Goal: Information Seeking & Learning: Find specific fact

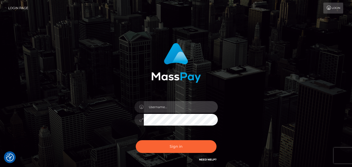
type input "[DOMAIN_NAME]"
click at [182, 63] on img at bounding box center [176, 63] width 50 height 40
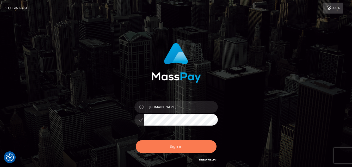
drag, startPoint x: 175, startPoint y: 142, endPoint x: 262, endPoint y: 28, distance: 144.2
click at [262, 28] on div "fr.es Sign in" at bounding box center [176, 105] width 352 height 211
click at [160, 146] on button "Sign in" at bounding box center [176, 146] width 81 height 13
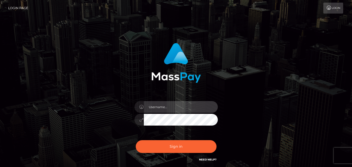
type input "fr.es"
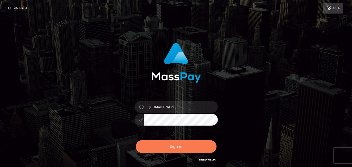
click at [160, 146] on button "Sign in" at bounding box center [176, 146] width 81 height 13
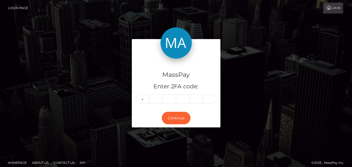
type input "2"
type input "4"
type input "0"
type input "1"
type input "3"
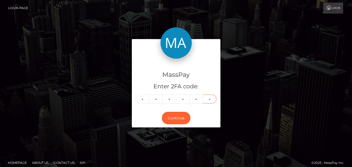
type input "4"
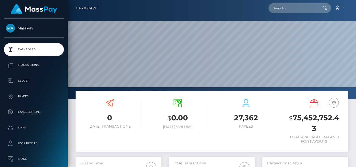
scroll to position [92, 85]
drag, startPoint x: 0, startPoint y: 0, endPoint x: 279, endPoint y: 9, distance: 278.9
click at [279, 9] on input "text" at bounding box center [292, 8] width 49 height 10
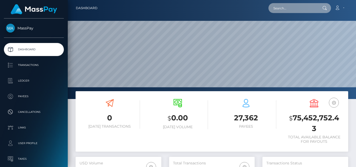
paste input "lolarwhite@icloud.com"
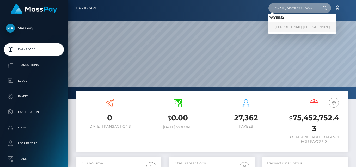
type input "lolarwhite@icloud.com"
click at [287, 24] on link "LOLA ROCHEL ELIZABETH WHITE" at bounding box center [302, 27] width 68 height 10
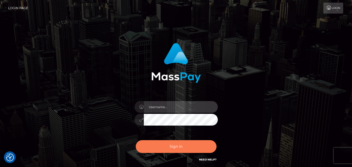
type input "[DOMAIN_NAME]"
click at [174, 142] on button "Sign in" at bounding box center [176, 146] width 81 height 13
type input "fr.es"
click at [179, 144] on button "Sign in" at bounding box center [176, 146] width 81 height 13
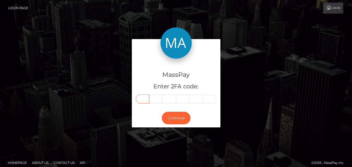
click at [141, 99] on input "text" at bounding box center [143, 99] width 14 height 9
type input "2"
type input "8"
type input "6"
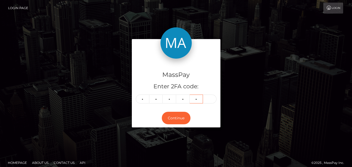
type input "1"
type input "5"
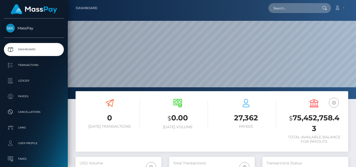
scroll to position [92, 85]
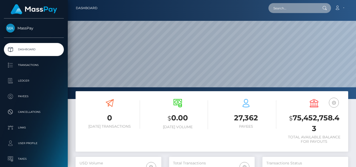
click at [270, 9] on input "text" at bounding box center [292, 8] width 49 height 10
paste input "kotahavens11@gmail.com"
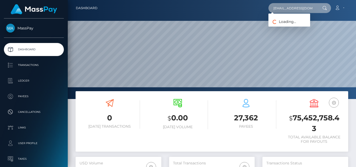
scroll to position [0, 2]
type input "kotahavens11@gmail.com"
drag, startPoint x: 274, startPoint y: 7, endPoint x: 356, endPoint y: 17, distance: 82.2
click at [356, 17] on div "Dashboard kotahavens11@gmail.com Loading... Loading... Account 0 $" at bounding box center [212, 83] width 288 height 167
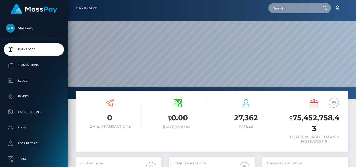
scroll to position [0, 0]
paste input "kotahavens11@gmail.com"
type input "kotahavens11@gmail.com"
drag, startPoint x: 272, startPoint y: 8, endPoint x: 339, endPoint y: 8, distance: 67.0
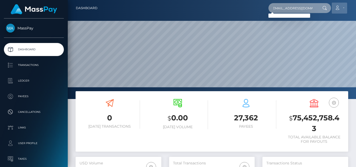
click at [339, 8] on div "kotahavens11@gmail.com Loading... Loading... Account Edit Profile" at bounding box center [225, 8] width 246 height 11
paste input "[EMAIL_ADDRESS][DOMAIN_NAME]"
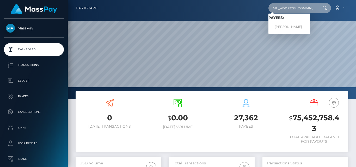
type input "[EMAIL_ADDRESS][DOMAIN_NAME]"
drag, startPoint x: 271, startPoint y: 7, endPoint x: 356, endPoint y: -2, distance: 85.5
click at [356, 0] on html "MassPay Dashboard Transactions Ledger Payees Cancellations Links" at bounding box center [178, 83] width 356 height 167
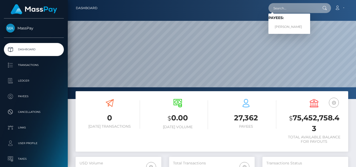
paste input "kotahavens11@gmail.com"
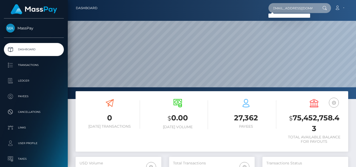
type input "kotahavens11@gmail.com"
drag, startPoint x: 274, startPoint y: 7, endPoint x: 356, endPoint y: 2, distance: 82.0
click at [356, 2] on nav "Dashboard kotahavens11@gmail.com Loading... Loading..." at bounding box center [212, 8] width 288 height 16
paste input "thebaddiestb02@yahoo.com"
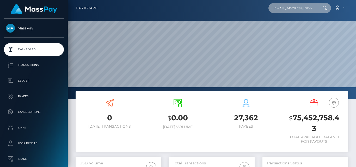
scroll to position [0, 7]
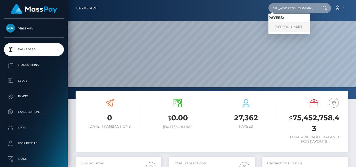
type input "thebaddiestb02@yahoo.com"
click at [281, 25] on link "MIA ALISHA TIERNEY" at bounding box center [289, 27] width 42 height 10
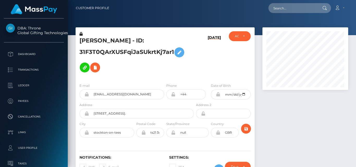
scroll to position [63, 85]
click at [289, 137] on div at bounding box center [305, 105] width 94 height 157
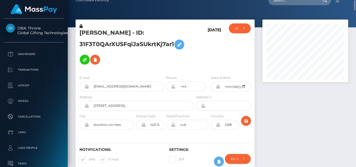
scroll to position [0, 0]
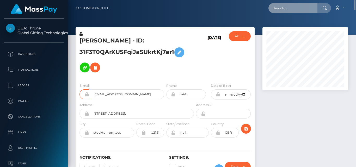
click at [292, 9] on input "text" at bounding box center [292, 8] width 49 height 10
paste input "celestialsn0op@gmail.com"
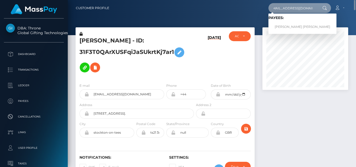
type input "celestialsn0op@gmail.com"
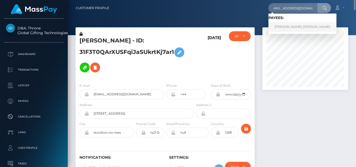
scroll to position [0, 0]
click at [295, 24] on link "MEGAN JOYCE MCGRATH" at bounding box center [302, 27] width 68 height 10
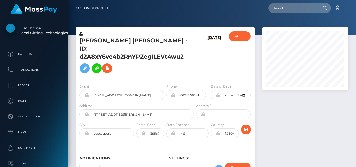
scroll to position [63, 85]
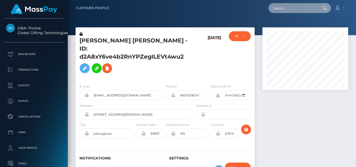
click at [276, 5] on input "text" at bounding box center [292, 8] width 49 height 10
paste input "yp6pygzkxd@privaterelay.appleid.com"
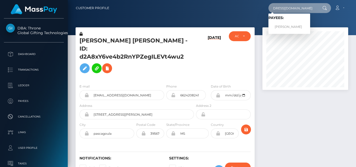
type input "yp6pygzkxd@privaterelay.appleid.com"
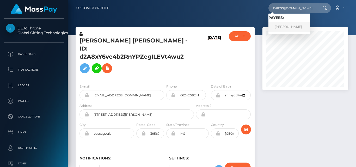
scroll to position [0, 0]
click at [280, 25] on link "DAKOTA MATTHEW HAVENS" at bounding box center [289, 27] width 42 height 10
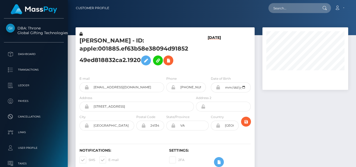
click at [274, 107] on div at bounding box center [305, 102] width 94 height 150
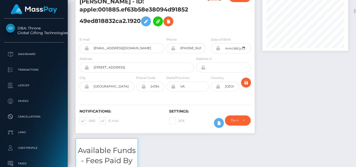
scroll to position [31, 0]
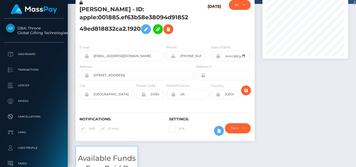
click at [282, 96] on div at bounding box center [305, 71] width 94 height 150
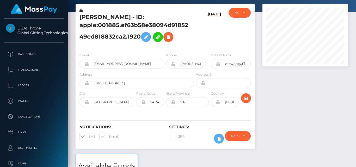
scroll to position [0, 0]
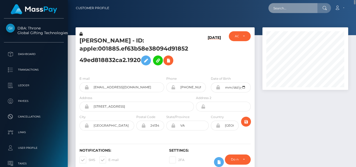
click at [287, 9] on input "text" at bounding box center [292, 8] width 49 height 10
paste input "ryan2006pearson@icloud.com"
type input "ryan2006pearson@icloud.com"
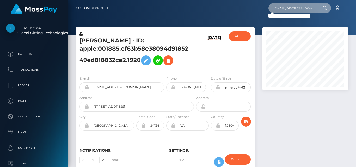
drag, startPoint x: 271, startPoint y: 8, endPoint x: 356, endPoint y: -12, distance: 86.8
click at [352, 0] on html "DBA: Throne Global Gifting Technologies Inc Dashboard Transactions Ledger Payee…" at bounding box center [178, 83] width 356 height 167
paste input "[EMAIL_ADDRESS][DOMAIN_NAME]"
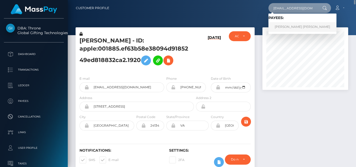
type input "[EMAIL_ADDRESS][DOMAIN_NAME]"
click at [283, 28] on link "SAMANTHA JO MCGRATH" at bounding box center [302, 27] width 68 height 10
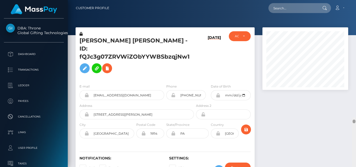
scroll to position [63, 85]
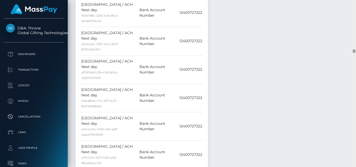
drag, startPoint x: 0, startPoint y: 0, endPoint x: 354, endPoint y: 49, distance: 357.5
click at [354, 49] on div at bounding box center [354, 51] width 3 height 4
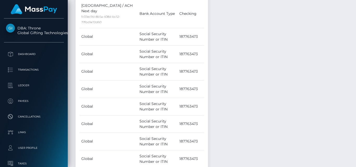
drag, startPoint x: 354, startPoint y: 49, endPoint x: 355, endPoint y: 83, distance: 33.9
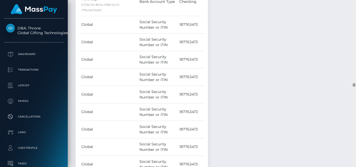
scroll to position [3607, 0]
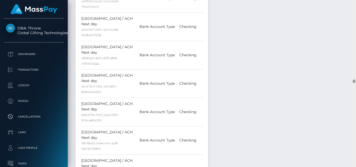
click at [354, 82] on div at bounding box center [354, 83] width 4 height 167
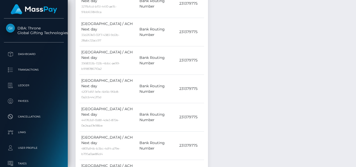
scroll to position [398, 0]
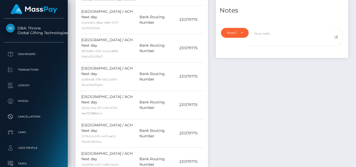
drag, startPoint x: 354, startPoint y: 82, endPoint x: 356, endPoint y: 11, distance: 70.9
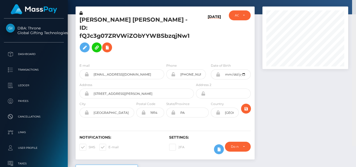
scroll to position [0, 0]
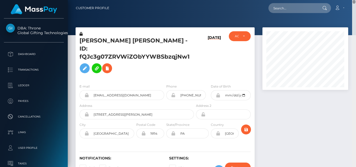
drag, startPoint x: 354, startPoint y: 11, endPoint x: 354, endPoint y: 2, distance: 9.4
click at [354, 2] on div "Customer Profile Loading... Loading..." at bounding box center [212, 83] width 288 height 167
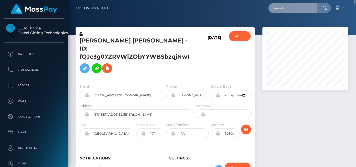
click at [310, 5] on input "text" at bounding box center [292, 8] width 49 height 10
paste input "[EMAIL_ADDRESS][DOMAIN_NAME]"
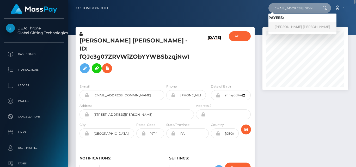
type input "[EMAIL_ADDRESS][DOMAIN_NAME]"
click at [295, 23] on link "KAITLIN ANNE THOMPSON" at bounding box center [302, 27] width 68 height 10
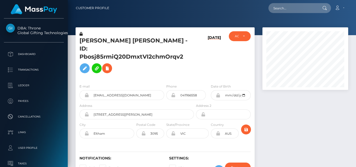
scroll to position [63, 85]
click at [296, 127] on div at bounding box center [305, 106] width 94 height 158
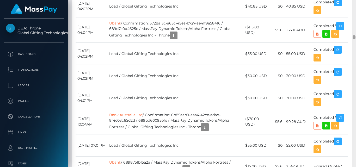
scroll to position [1339, 0]
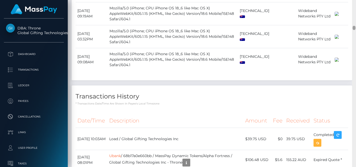
drag, startPoint x: 354, startPoint y: 4, endPoint x: 354, endPoint y: 28, distance: 23.7
click at [354, 28] on div at bounding box center [354, 28] width 3 height 4
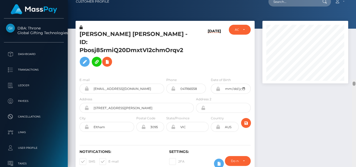
scroll to position [0, 0]
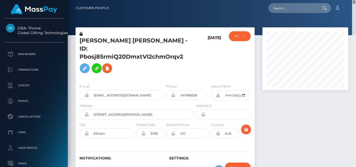
drag, startPoint x: 354, startPoint y: 28, endPoint x: 353, endPoint y: 0, distance: 27.6
click at [353, 0] on div "Customer Profile Loading... Loading..." at bounding box center [212, 83] width 288 height 167
drag, startPoint x: 80, startPoint y: 38, endPoint x: 101, endPoint y: 38, distance: 20.6
click at [101, 38] on h5 "KAITLIN ANNE THOMPSON - ID: Pbosj85rmiQ20DmxtVI2chmOrqv2" at bounding box center [135, 56] width 112 height 39
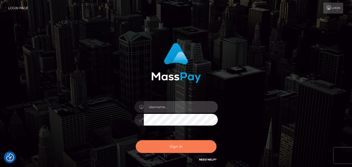
type input "[DOMAIN_NAME]"
click at [184, 143] on button "Sign in" at bounding box center [176, 146] width 81 height 13
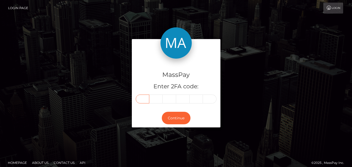
click at [143, 99] on input "text" at bounding box center [143, 99] width 14 height 9
type input "9"
type input "2"
type input "1"
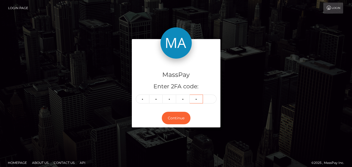
type input "6"
type input "3"
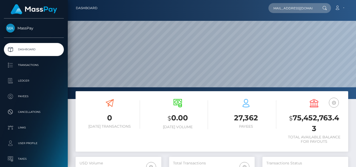
scroll to position [92, 85]
type input "[EMAIL_ADDRESS][DOMAIN_NAME]"
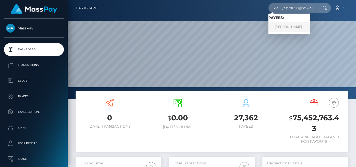
scroll to position [0, 0]
click at [277, 26] on link "CASEY LEE ROCHA" at bounding box center [289, 27] width 42 height 10
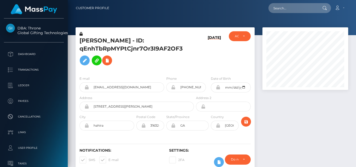
scroll to position [63, 85]
click at [275, 126] on div at bounding box center [305, 102] width 94 height 150
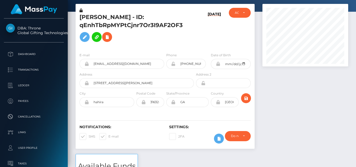
scroll to position [0, 0]
